Goal: Unclear

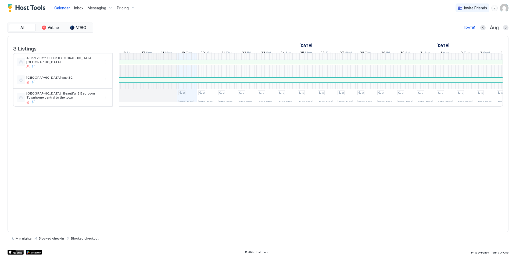
scroll to position [0, 242]
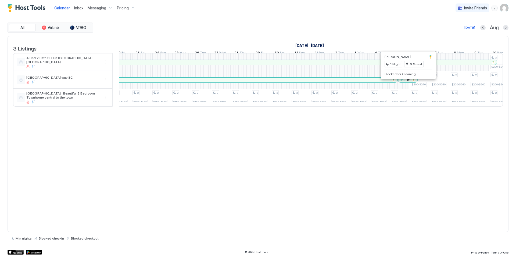
click at [406, 82] on div at bounding box center [406, 80] width 4 height 4
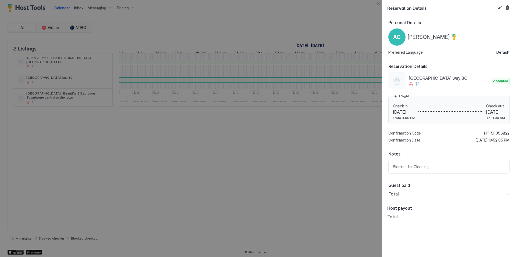
click at [363, 161] on div at bounding box center [258, 128] width 516 height 257
click at [381, 2] on button "Close" at bounding box center [378, 3] width 6 height 6
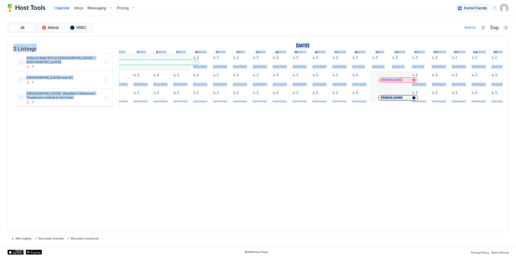
drag, startPoint x: 322, startPoint y: 114, endPoint x: 416, endPoint y: 124, distance: 94.2
click at [416, 124] on div "3 Listings [DATE] [DATE] [DATE] 4 Mon 5 Tue 6 Wed 7 Thu 8 Fri 9 Sat 10 Sun 11 M…" at bounding box center [258, 134] width 501 height 196
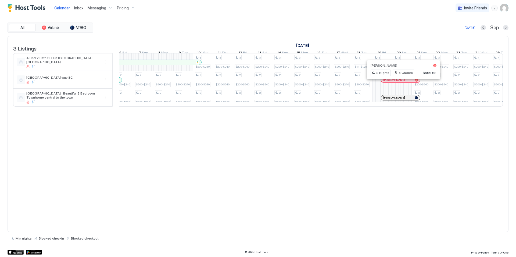
click at [401, 82] on div at bounding box center [401, 80] width 4 height 4
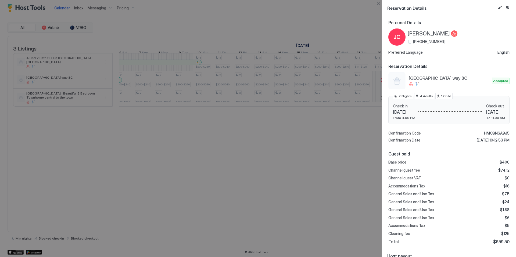
click at [338, 188] on div at bounding box center [258, 128] width 516 height 257
click at [240, 15] on div at bounding box center [258, 128] width 516 height 257
click at [351, 225] on div at bounding box center [258, 128] width 516 height 257
drag, startPoint x: 290, startPoint y: 10, endPoint x: 294, endPoint y: 10, distance: 3.8
click at [293, 10] on div at bounding box center [258, 128] width 516 height 257
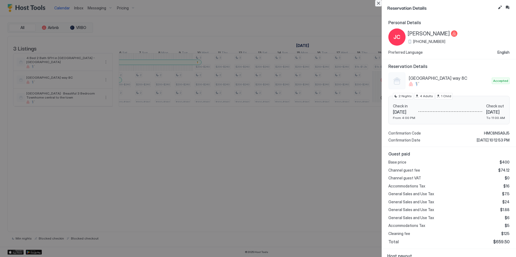
click at [379, 2] on button "Close" at bounding box center [378, 3] width 6 height 6
